Goal: Transaction & Acquisition: Book appointment/travel/reservation

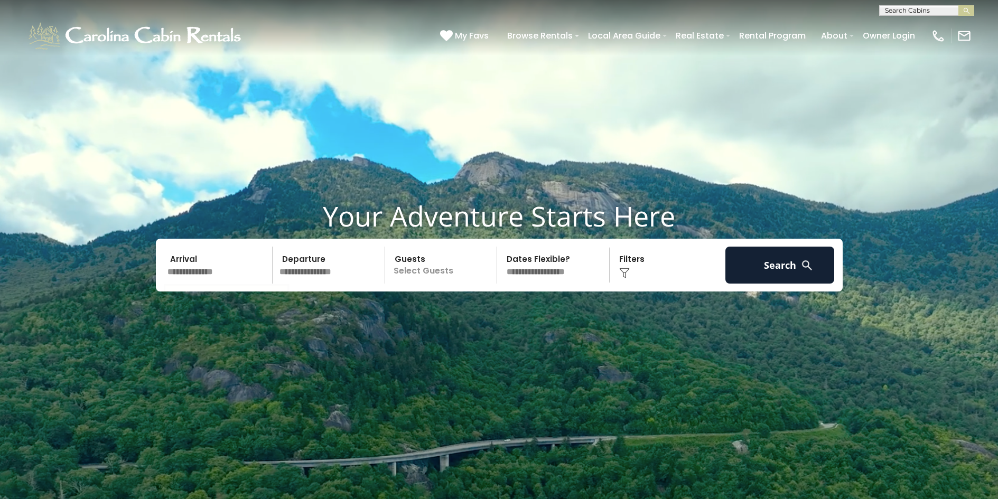
click at [201, 270] on input "text" at bounding box center [218, 265] width 109 height 37
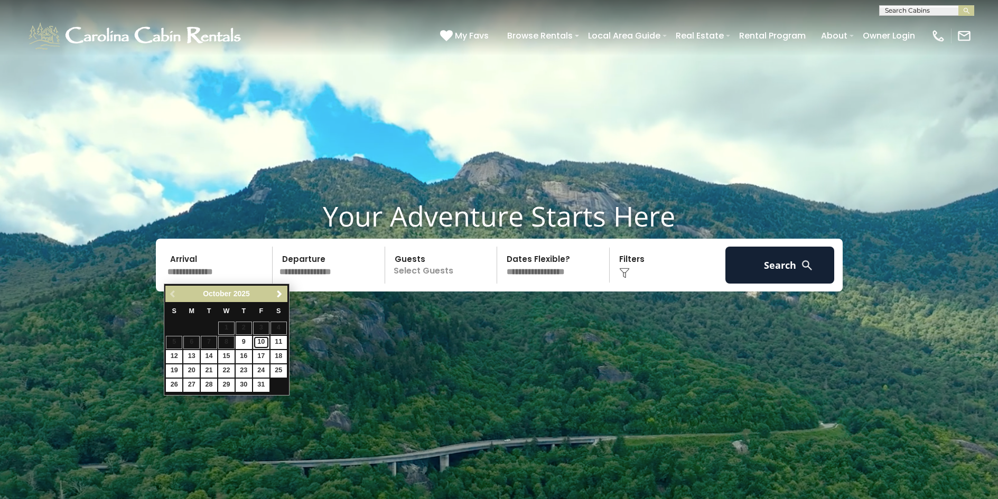
click at [262, 342] on link "10" at bounding box center [261, 342] width 16 height 13
type input "********"
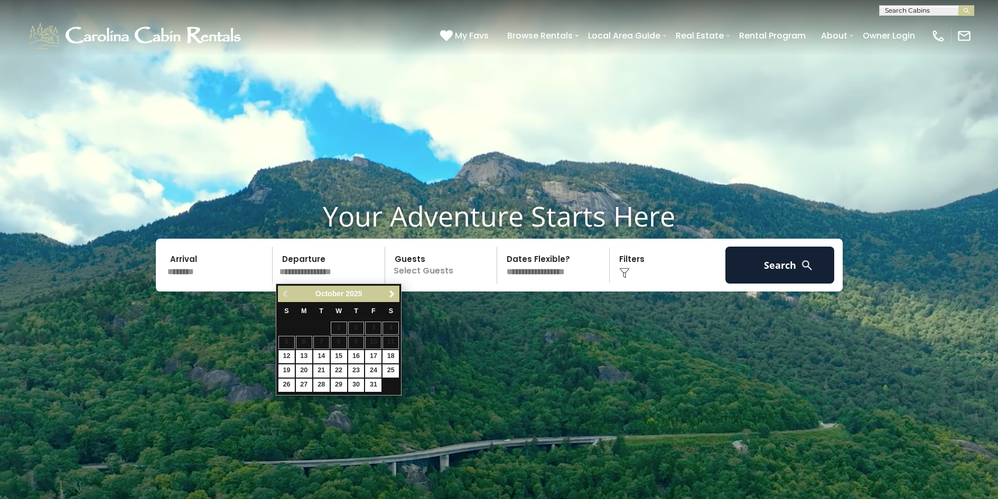
click at [312, 270] on input "text" at bounding box center [330, 265] width 109 height 37
click at [287, 355] on link "12" at bounding box center [286, 356] width 16 height 13
type input "********"
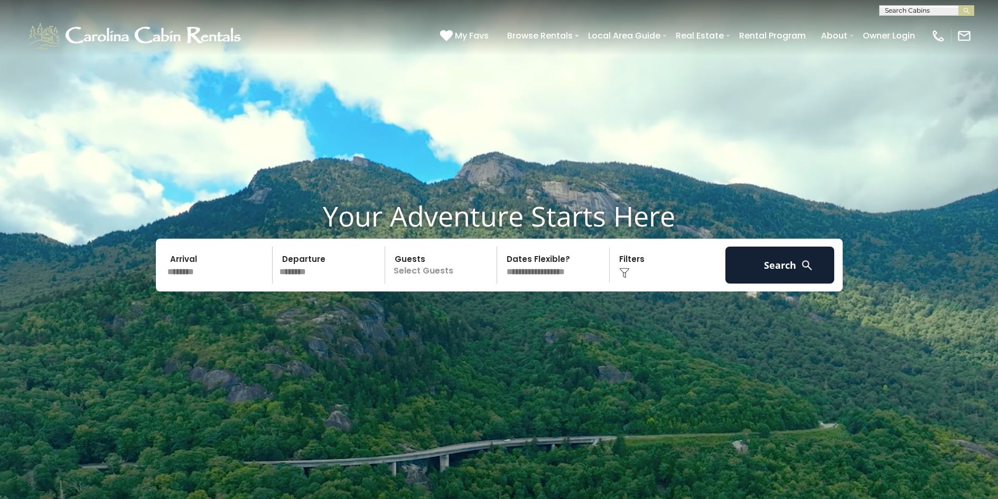
click at [430, 272] on p "Select Guests" at bounding box center [442, 265] width 109 height 37
click at [494, 310] on span "+" at bounding box center [493, 308] width 4 height 11
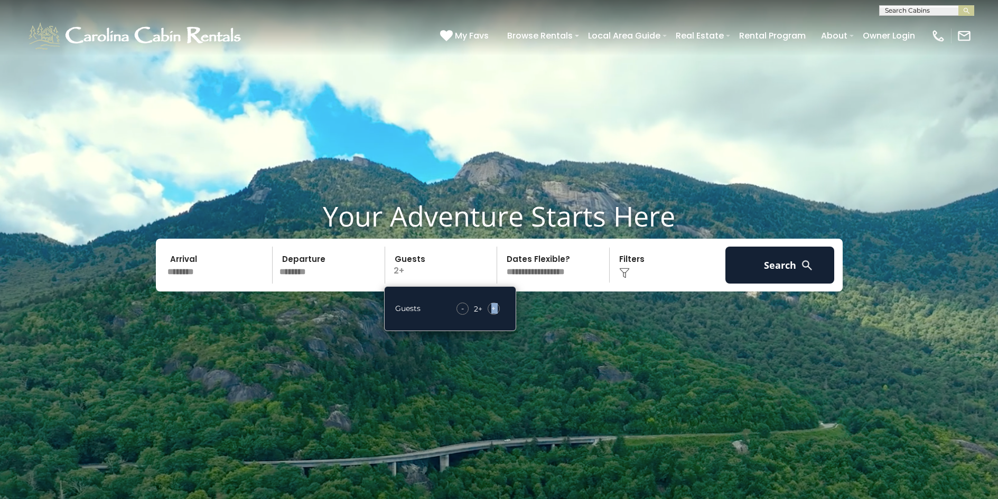
click at [494, 310] on span "+" at bounding box center [493, 308] width 4 height 11
click at [493, 308] on span "+" at bounding box center [493, 308] width 4 height 11
click at [772, 265] on button "Search" at bounding box center [780, 265] width 109 height 37
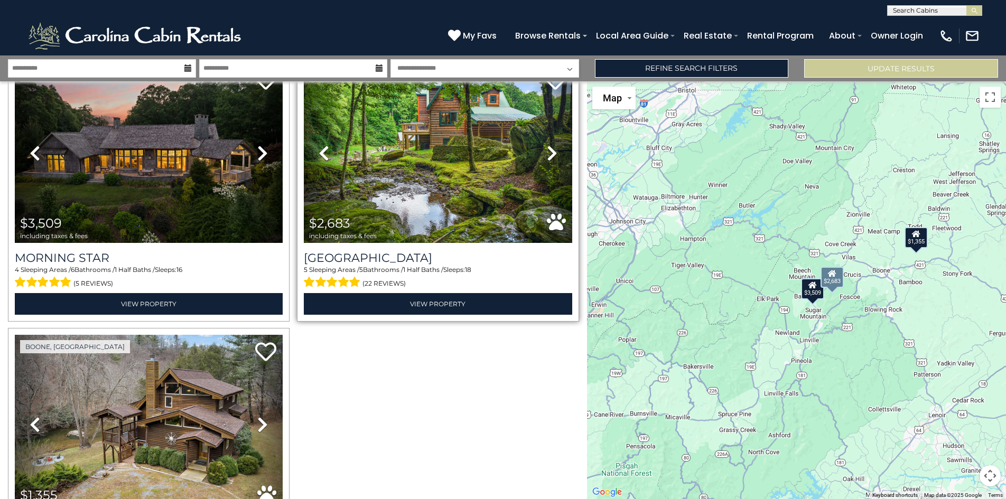
scroll to position [35, 0]
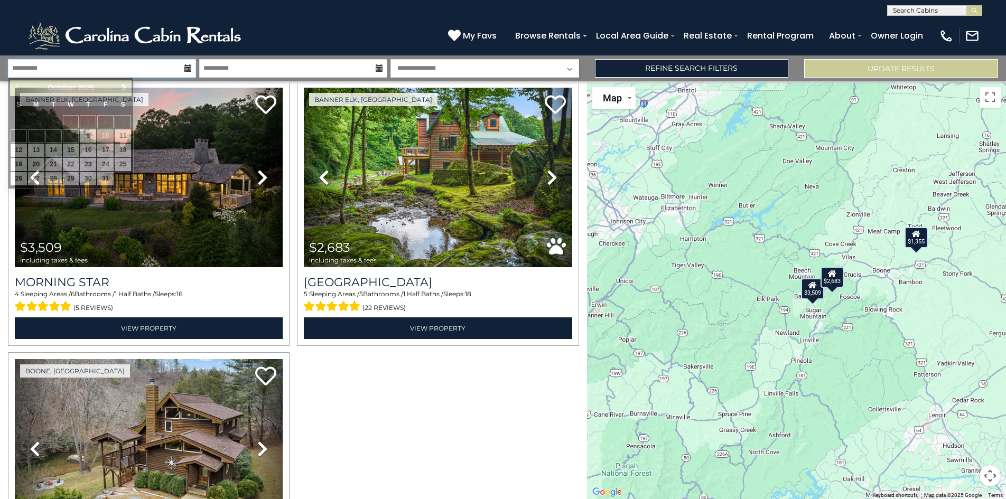
click at [51, 71] on input "**********" at bounding box center [102, 68] width 188 height 18
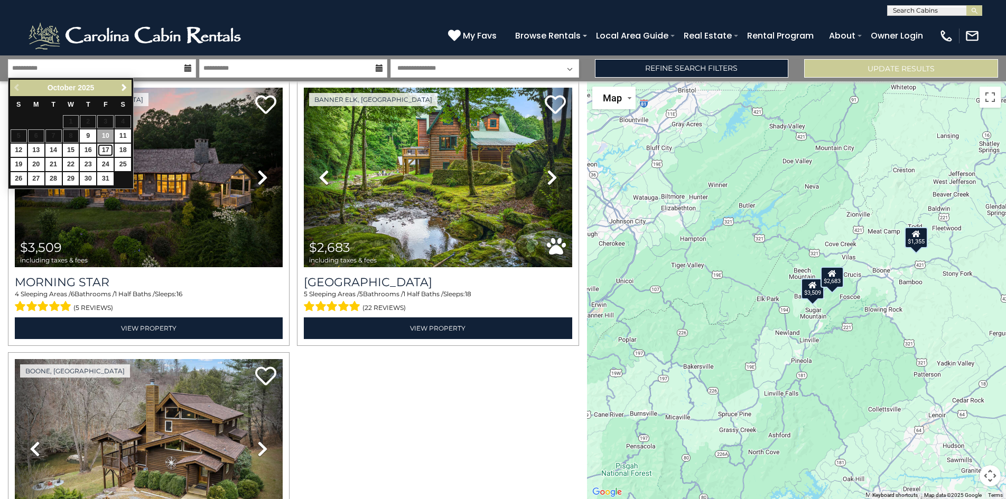
click at [103, 146] on link "17" at bounding box center [105, 150] width 16 height 13
type input "********"
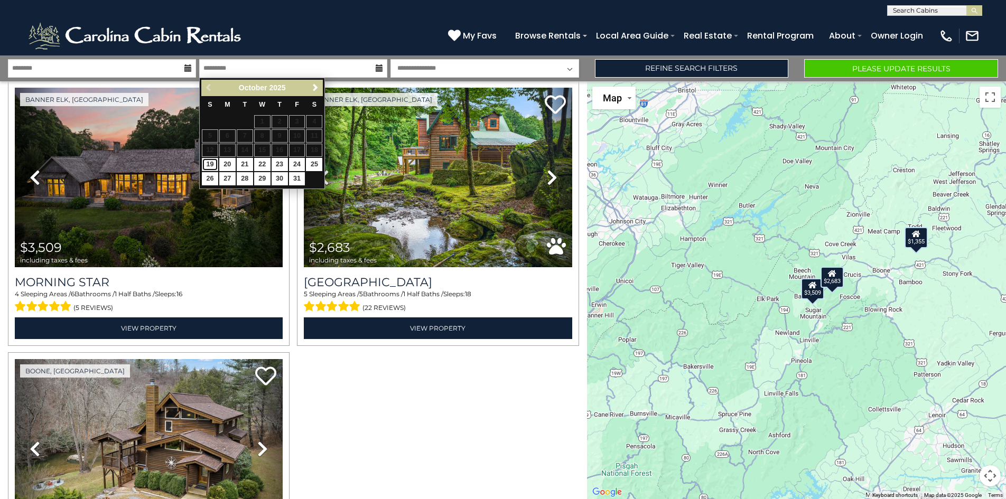
click at [208, 162] on link "19" at bounding box center [210, 164] width 16 height 13
type input "********"
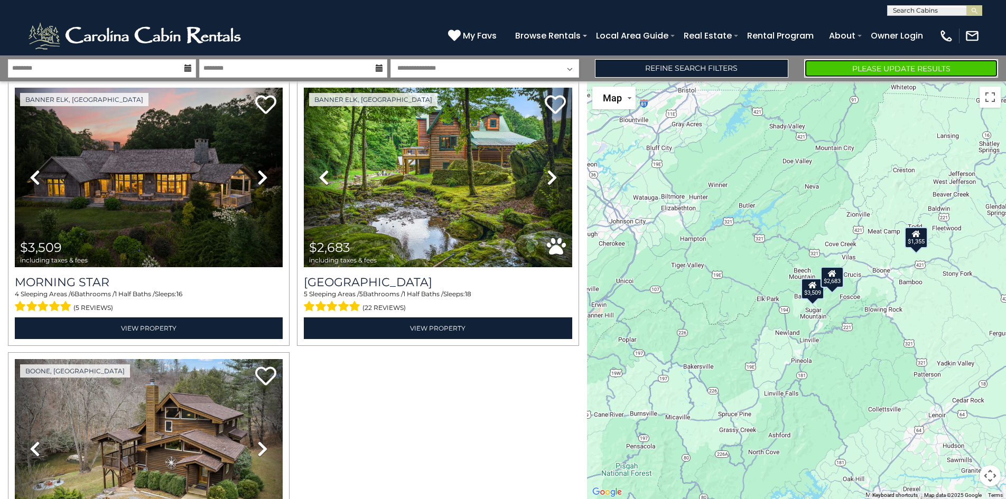
click at [899, 73] on button "Please Update Results" at bounding box center [901, 68] width 194 height 18
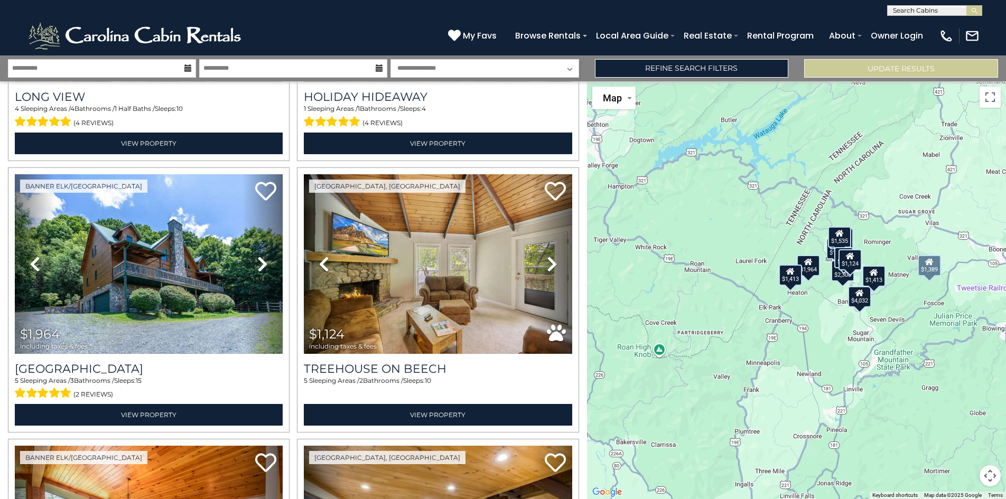
scroll to position [1015, 0]
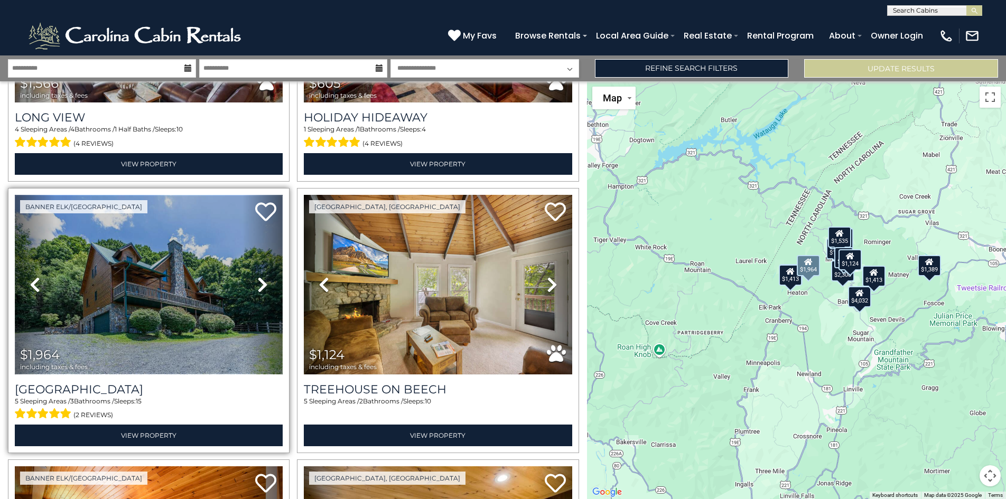
click at [134, 329] on img at bounding box center [149, 285] width 268 height 180
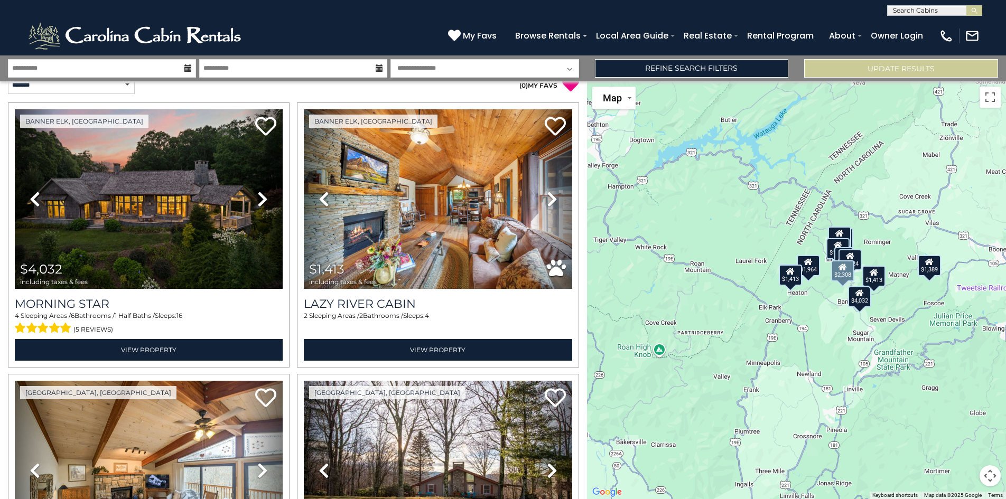
scroll to position [0, 0]
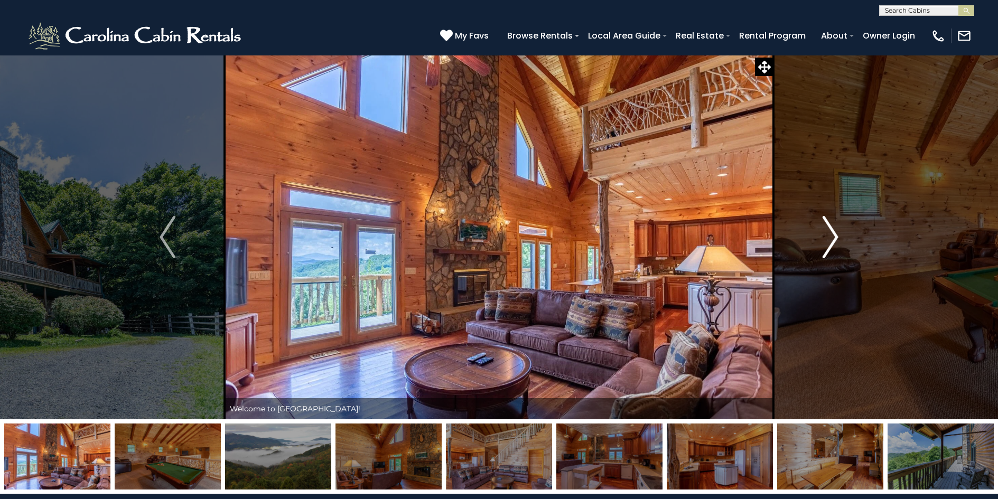
drag, startPoint x: 0, startPoint y: 0, endPoint x: 837, endPoint y: 236, distance: 869.1
click at [837, 236] on img "Next" at bounding box center [831, 237] width 16 height 42
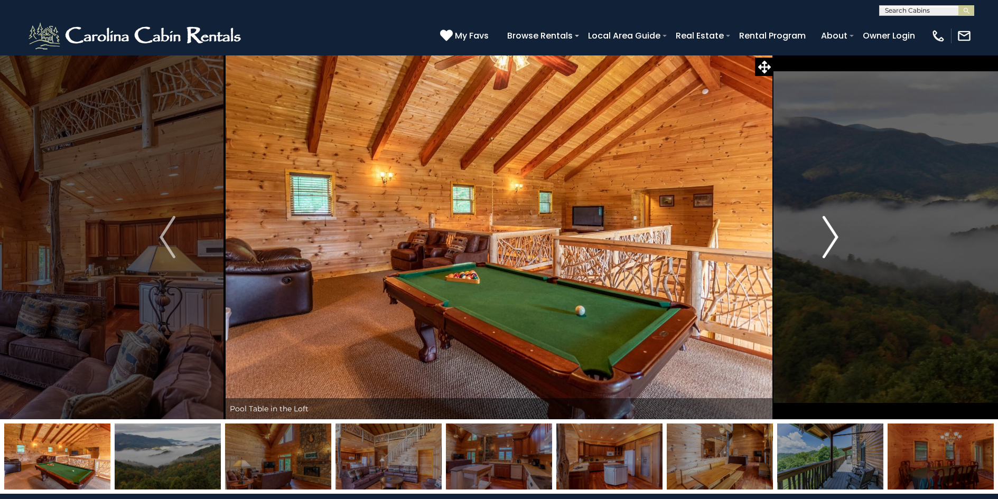
click at [837, 236] on img "Next" at bounding box center [831, 237] width 16 height 42
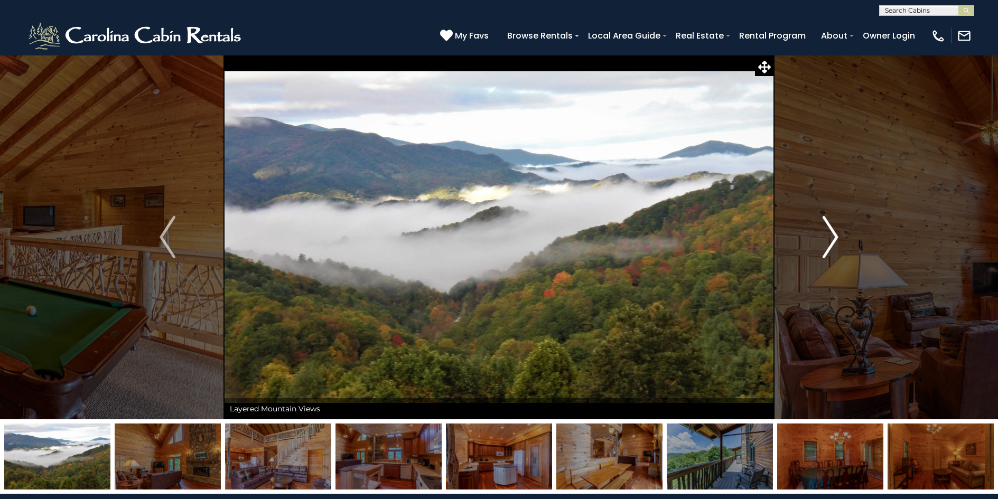
click at [837, 236] on img "Next" at bounding box center [831, 237] width 16 height 42
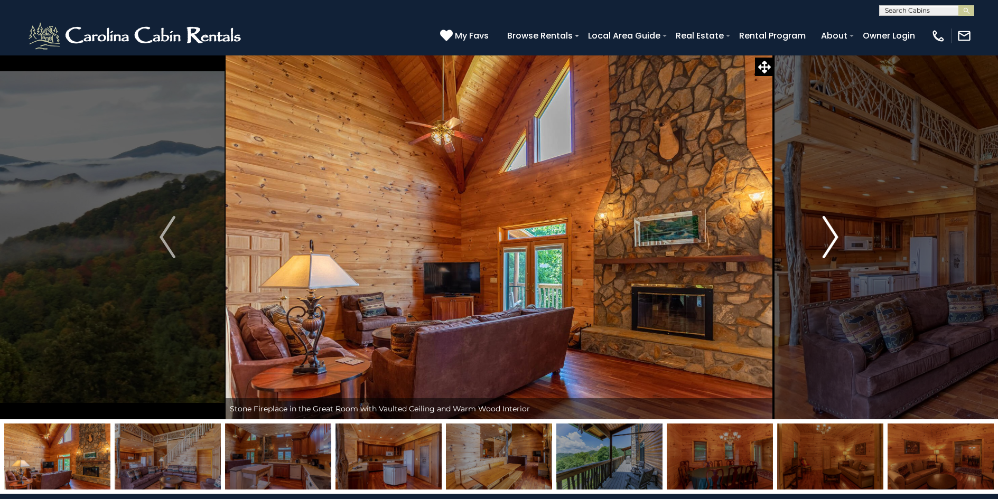
click at [837, 236] on img "Next" at bounding box center [831, 237] width 16 height 42
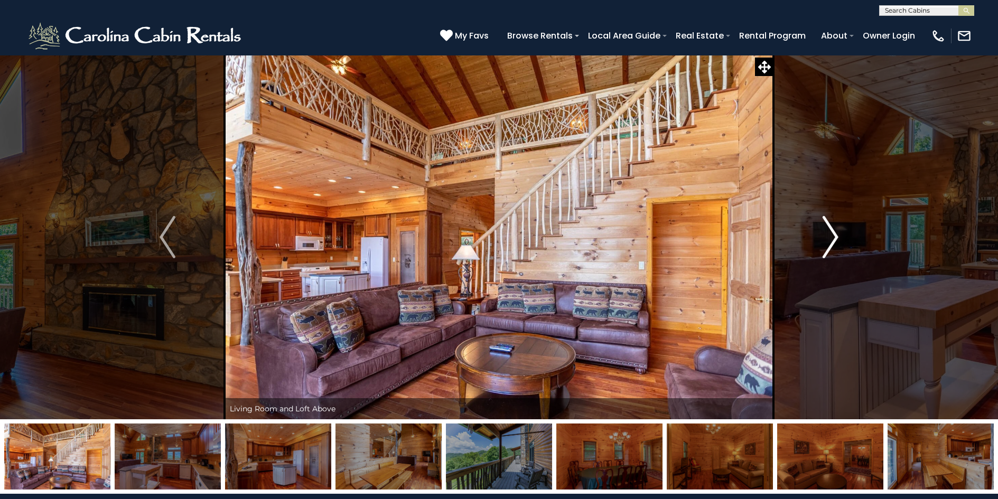
click at [837, 236] on img "Next" at bounding box center [831, 237] width 16 height 42
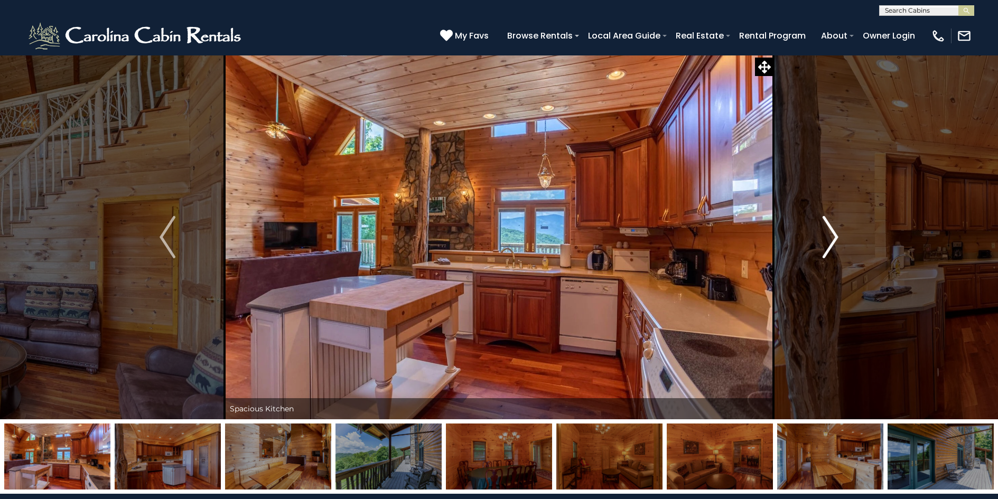
click at [837, 236] on img "Next" at bounding box center [831, 237] width 16 height 42
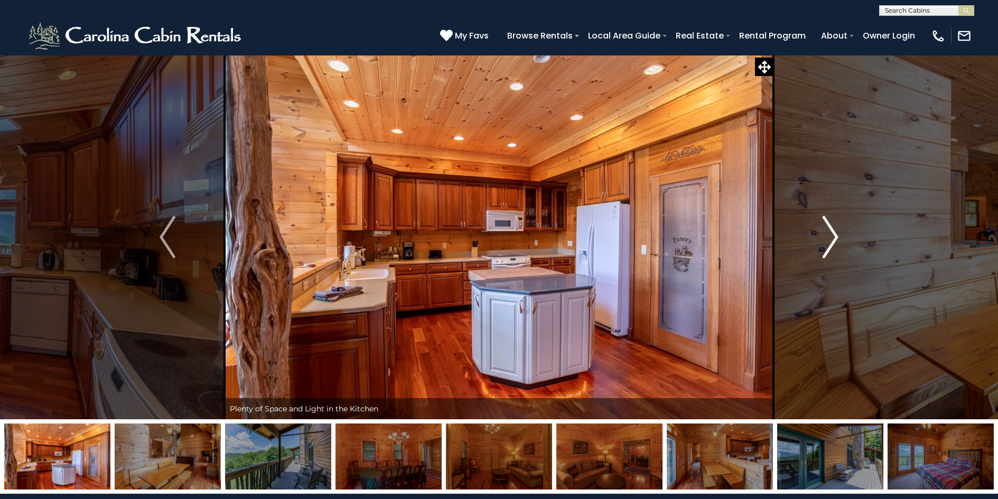
click at [837, 236] on img "Next" at bounding box center [831, 237] width 16 height 42
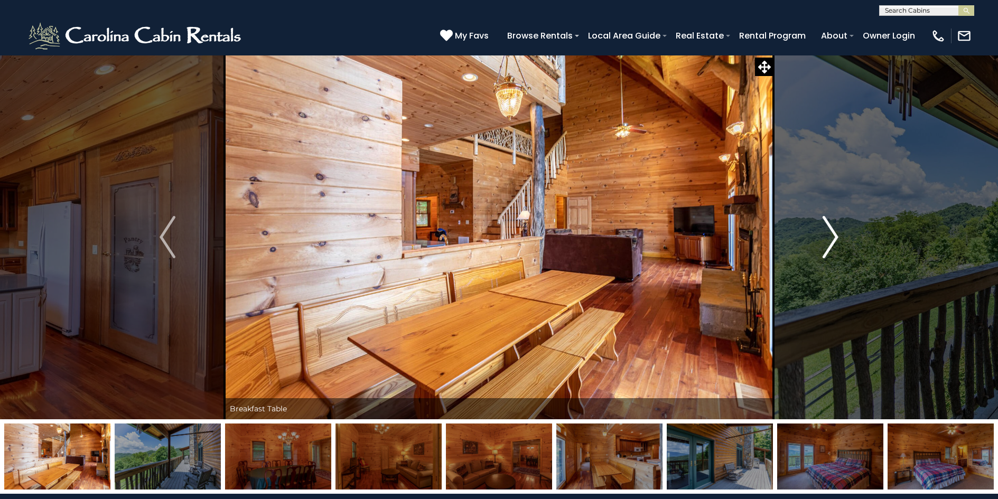
click at [837, 236] on img "Next" at bounding box center [831, 237] width 16 height 42
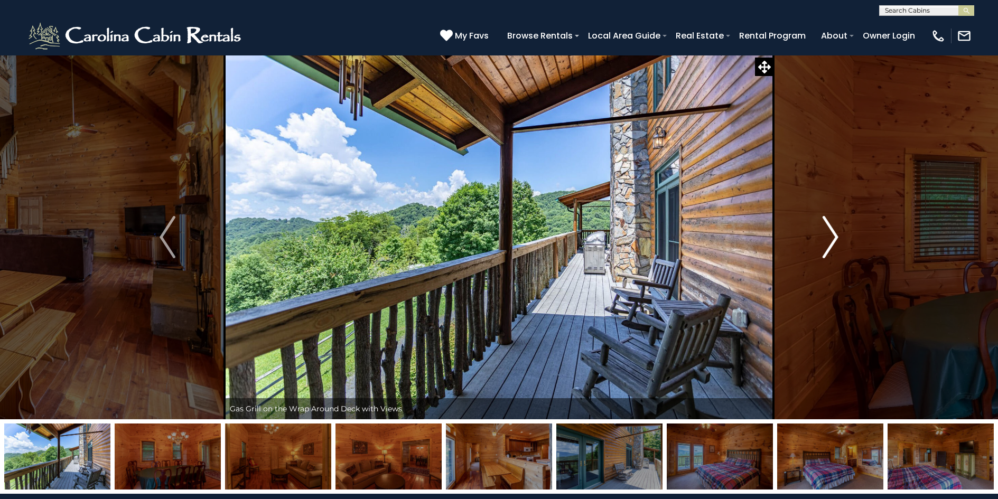
click at [837, 236] on img "Next" at bounding box center [831, 237] width 16 height 42
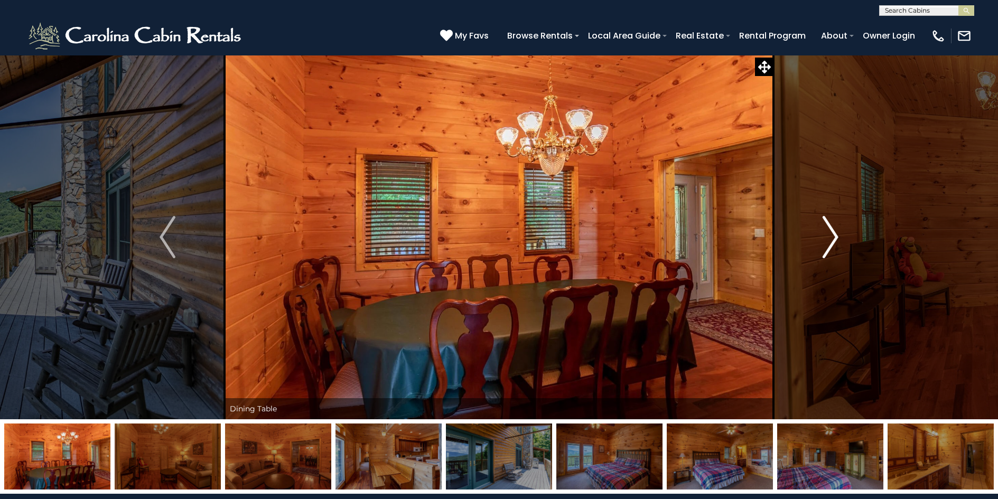
click at [837, 236] on img "Next" at bounding box center [831, 237] width 16 height 42
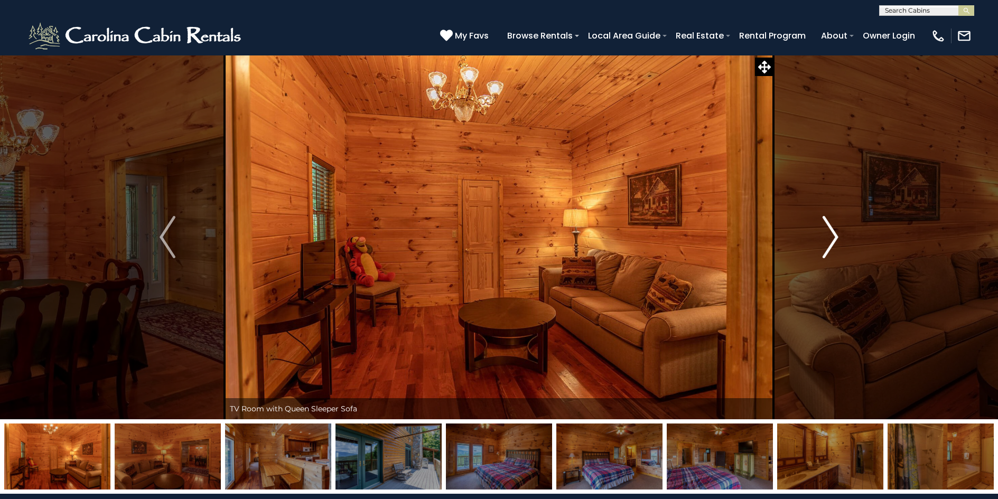
click at [837, 236] on img "Next" at bounding box center [831, 237] width 16 height 42
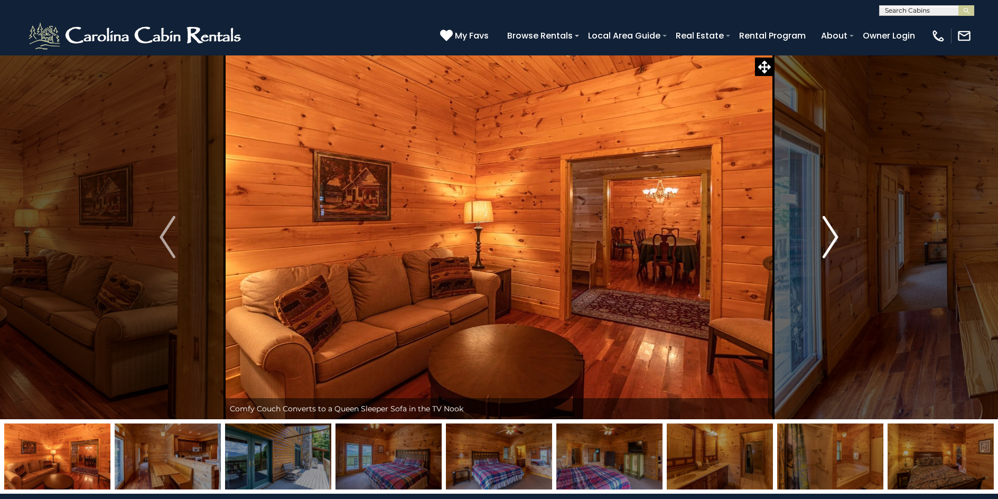
click at [837, 236] on img "Next" at bounding box center [831, 237] width 16 height 42
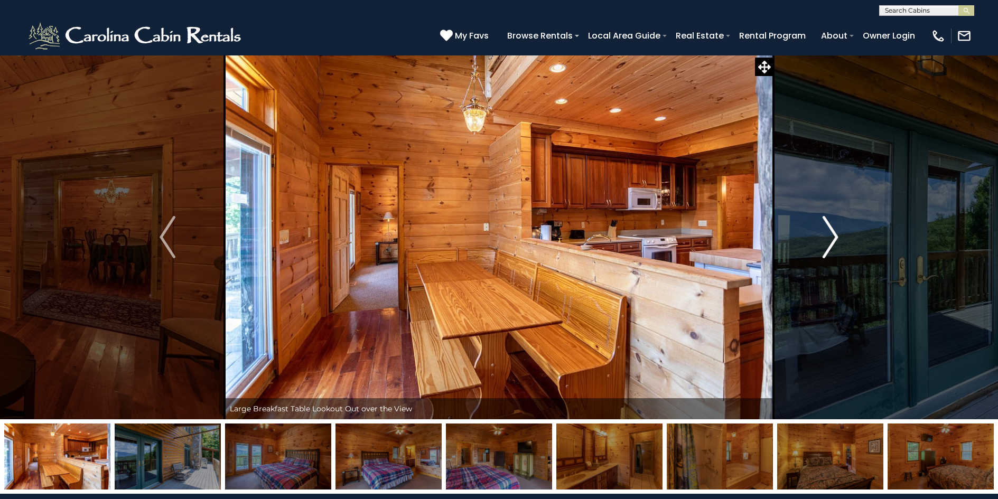
click at [837, 236] on img "Next" at bounding box center [831, 237] width 16 height 42
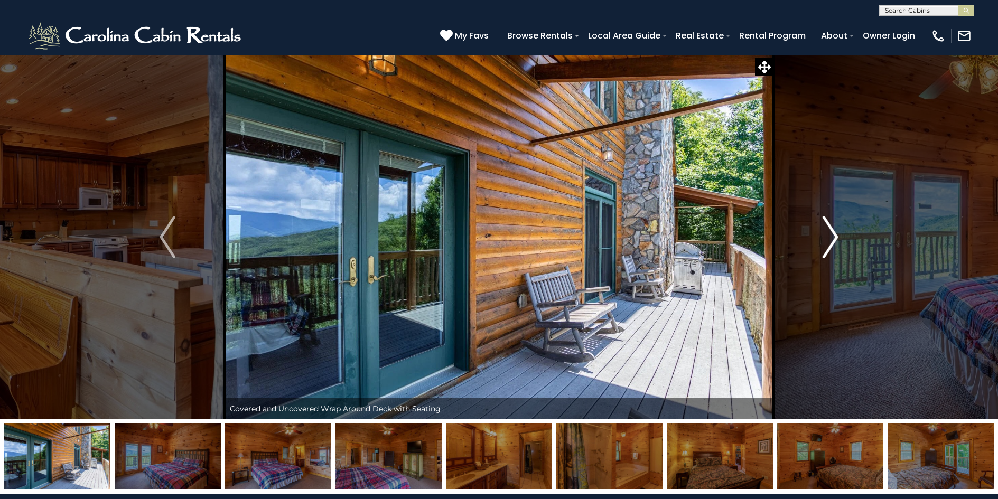
click at [837, 236] on img "Next" at bounding box center [831, 237] width 16 height 42
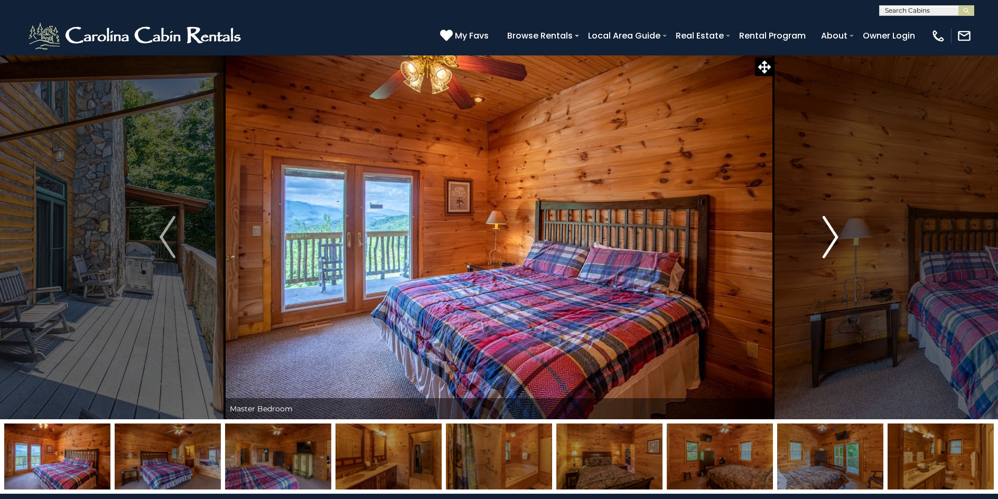
click at [837, 236] on img "Next" at bounding box center [831, 237] width 16 height 42
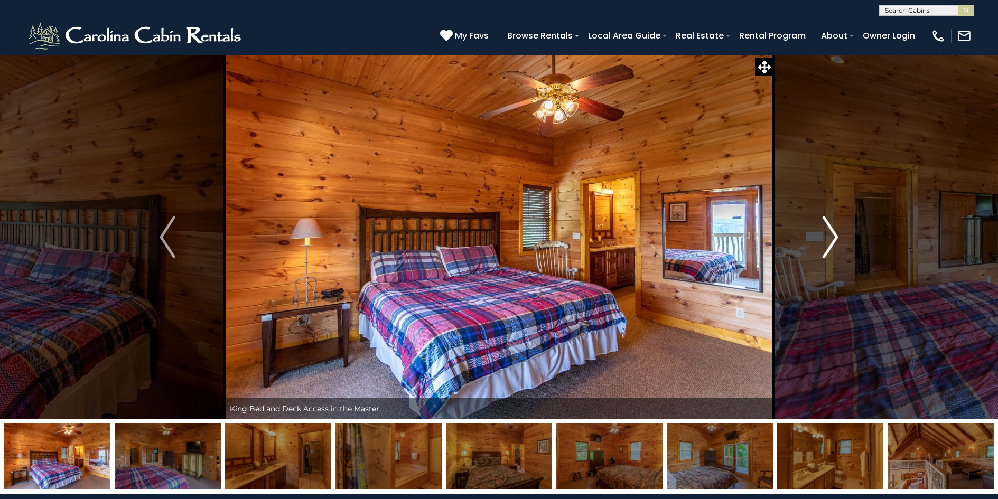
click at [837, 236] on img "Next" at bounding box center [831, 237] width 16 height 42
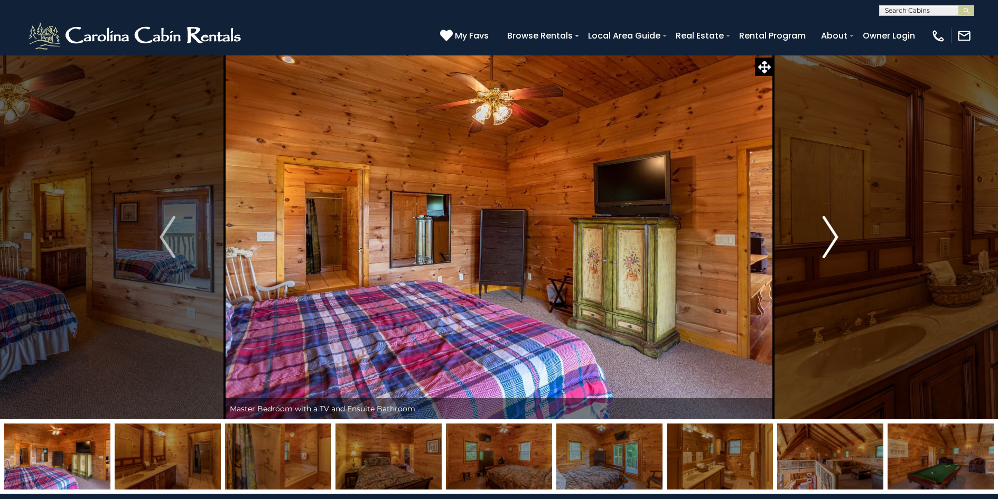
click at [837, 236] on img "Next" at bounding box center [831, 237] width 16 height 42
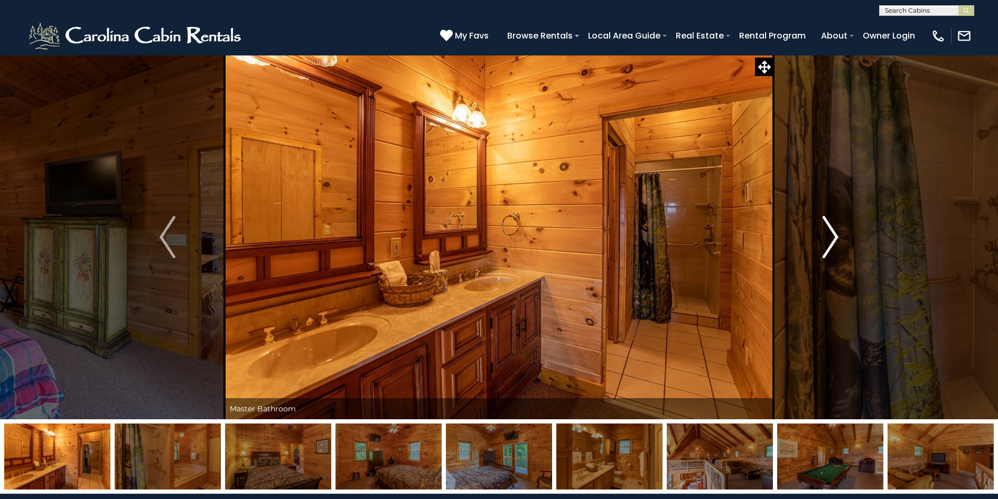
click at [837, 236] on img "Next" at bounding box center [831, 237] width 16 height 42
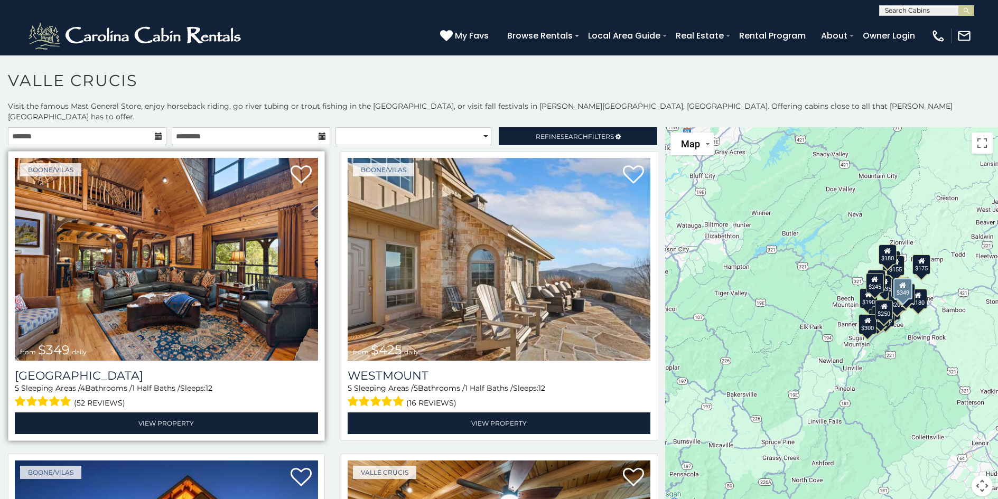
click at [118, 260] on img at bounding box center [166, 259] width 303 height 203
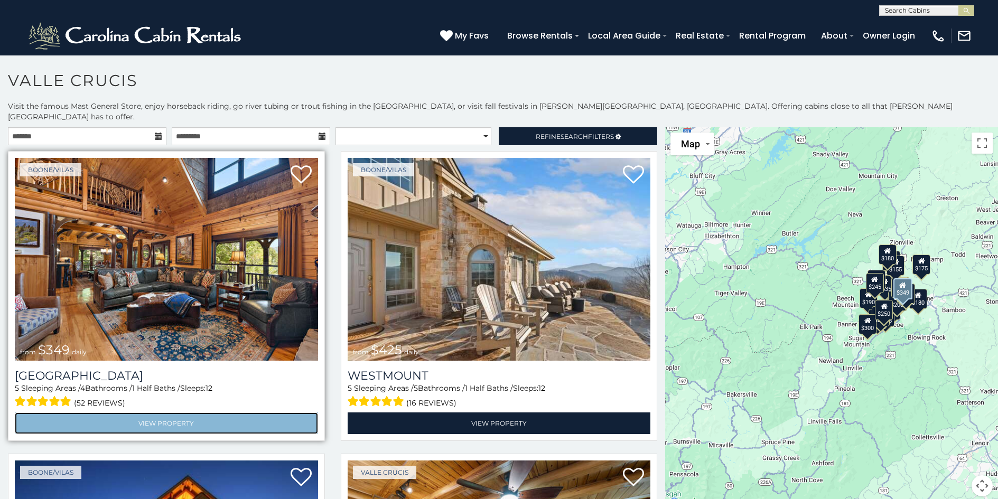
click at [130, 413] on link "View Property" at bounding box center [166, 424] width 303 height 22
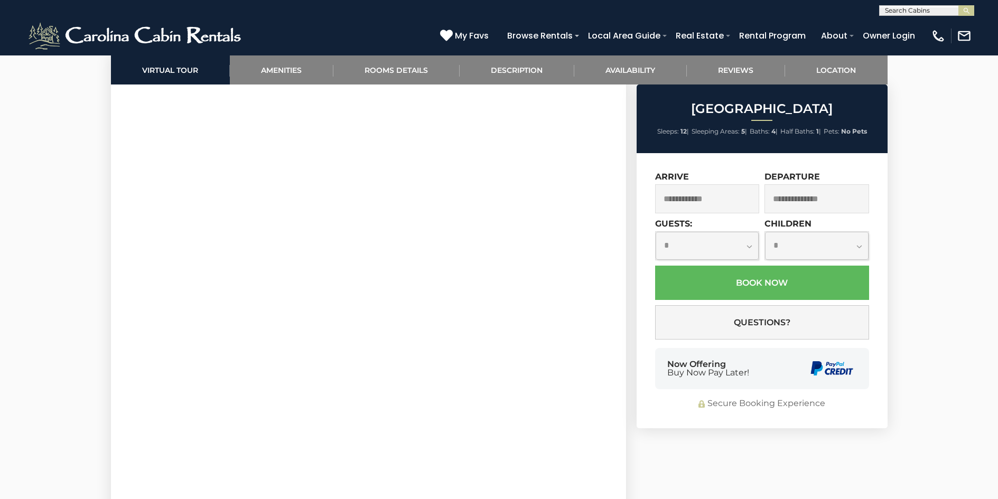
scroll to position [581, 0]
click at [698, 198] on input "text" at bounding box center [707, 198] width 105 height 29
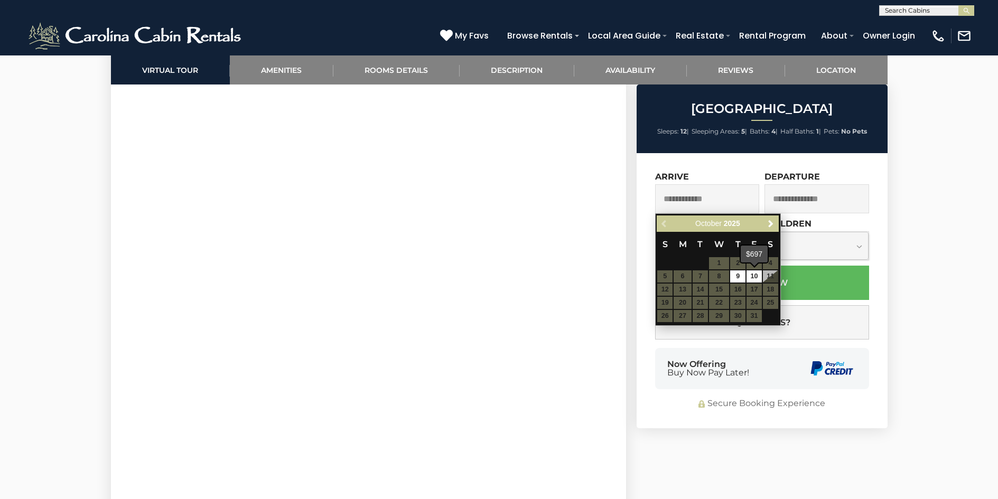
click at [756, 291] on table "S M T W T F S 1 2 3 4 5 6 7 8 9 10 11 12 13 14 15 16 17 18 19 20 21 22 23 24 25…" at bounding box center [718, 277] width 122 height 91
click at [770, 225] on span "Next" at bounding box center [771, 224] width 8 height 8
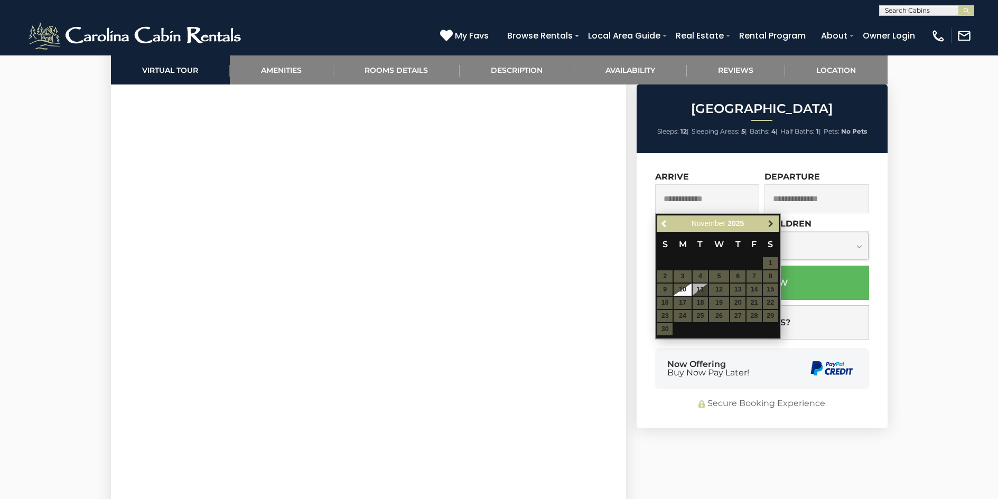
click at [770, 224] on span "Next" at bounding box center [771, 224] width 8 height 8
